Goal: Task Accomplishment & Management: Use online tool/utility

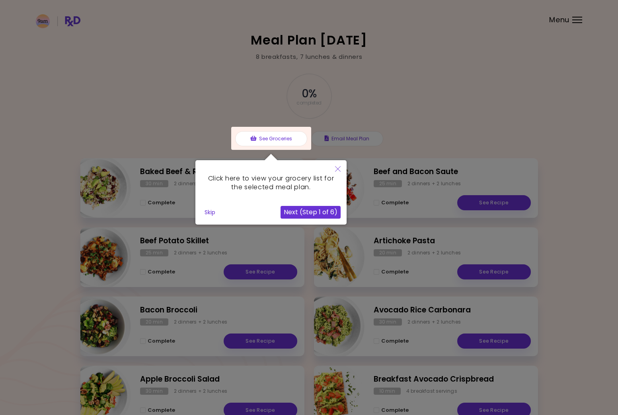
click at [298, 211] on button "Next (Step 1 of 6)" at bounding box center [310, 212] width 60 height 13
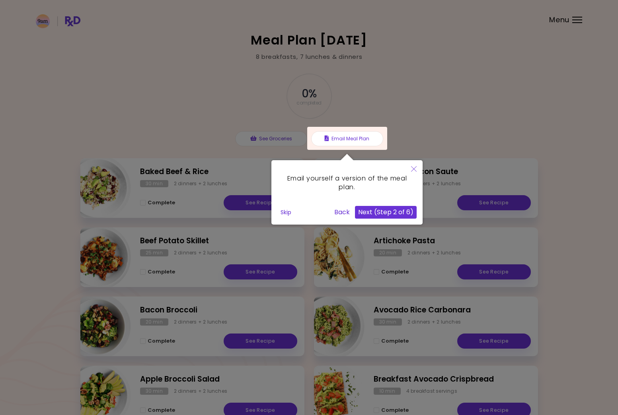
click at [376, 210] on button "Next (Step 2 of 6)" at bounding box center [386, 212] width 62 height 13
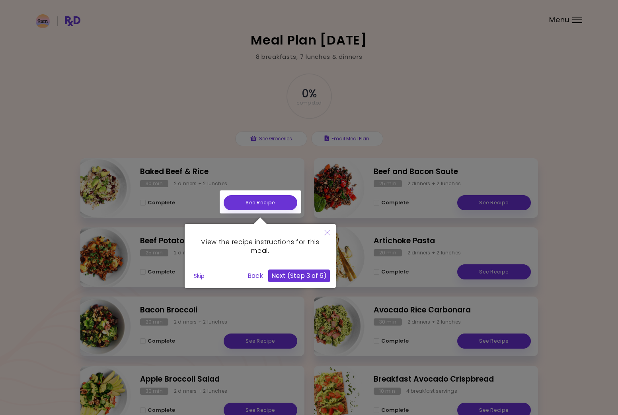
click at [301, 276] on button "Next (Step 3 of 6)" at bounding box center [299, 276] width 62 height 13
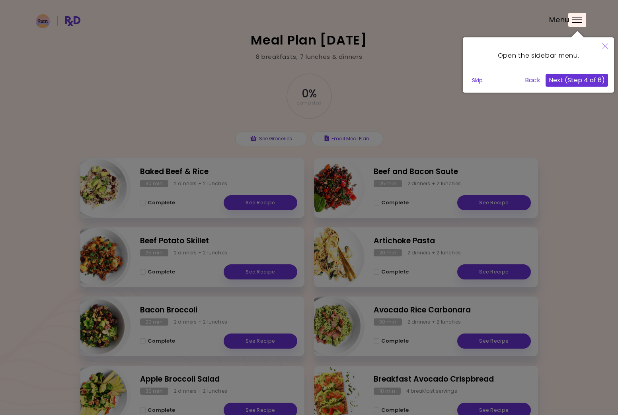
click at [574, 20] on div at bounding box center [577, 20] width 18 height 14
click at [605, 47] on icon "Close" at bounding box center [605, 46] width 6 height 6
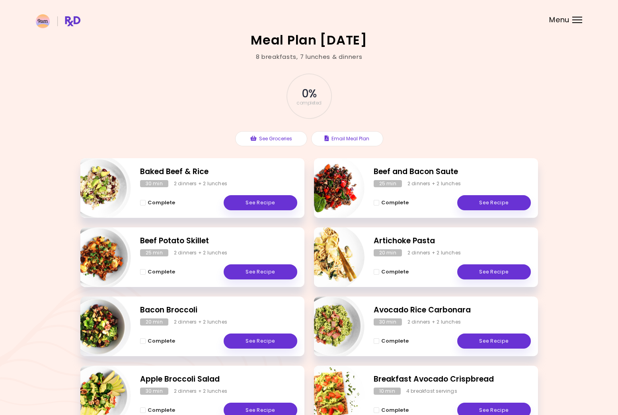
click at [576, 24] on header at bounding box center [309, 16] width 618 height 32
click at [577, 21] on div "Menu" at bounding box center [577, 20] width 10 height 6
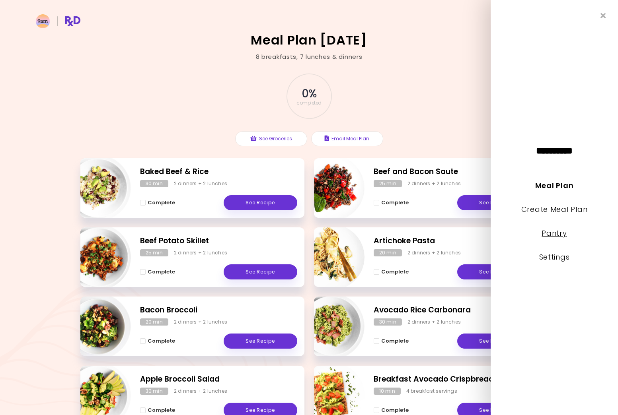
click at [550, 236] on link "Pantry" at bounding box center [553, 233] width 25 height 10
